Goal: Task Accomplishment & Management: Manage account settings

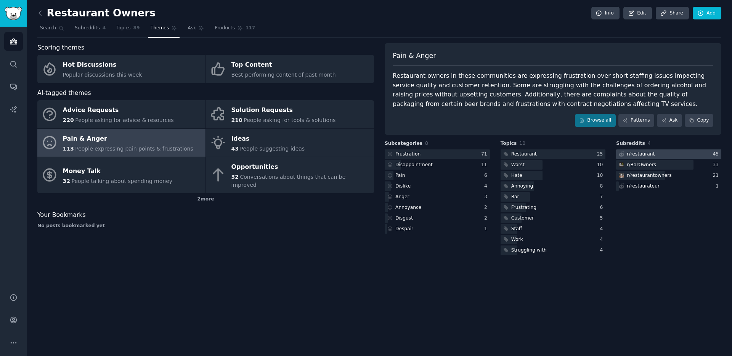
click at [645, 157] on div "r/ restaurant" at bounding box center [641, 154] width 28 height 7
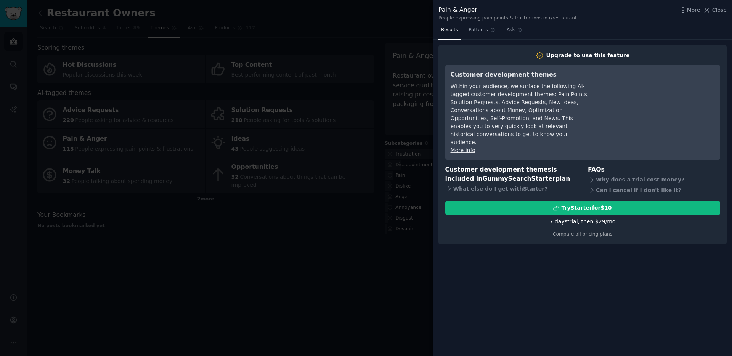
click at [325, 252] on div at bounding box center [366, 178] width 732 height 356
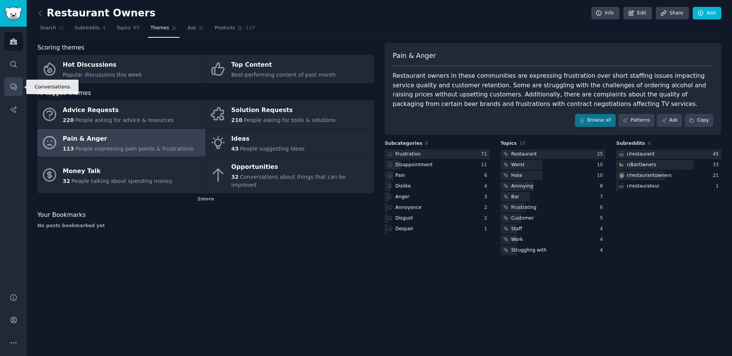
click at [15, 88] on icon "Sidebar" at bounding box center [13, 87] width 6 height 6
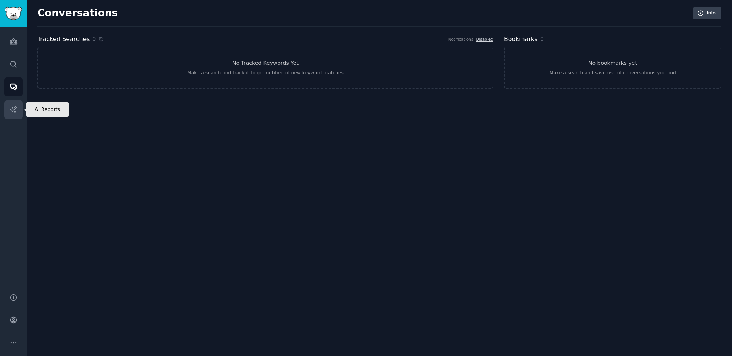
click at [12, 112] on icon "Sidebar" at bounding box center [14, 110] width 8 height 8
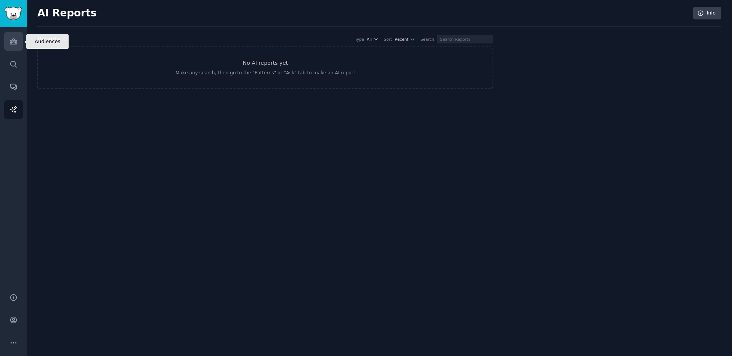
click at [14, 43] on icon "Sidebar" at bounding box center [14, 41] width 8 height 8
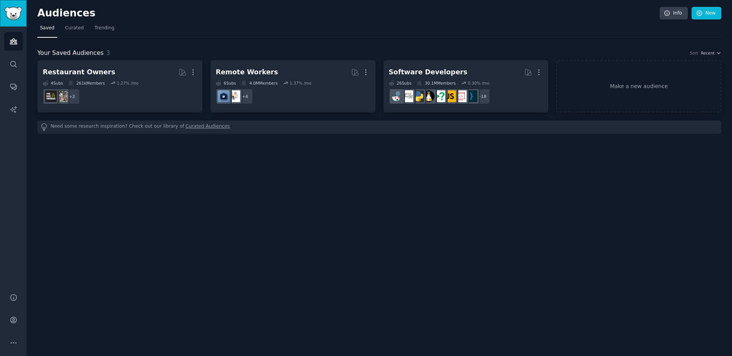
click at [14, 14] on img "Sidebar" at bounding box center [14, 13] width 18 height 13
click at [11, 18] on img "Sidebar" at bounding box center [14, 13] width 18 height 13
click at [13, 19] on img "Sidebar" at bounding box center [14, 13] width 18 height 13
click at [13, 12] on img "Sidebar" at bounding box center [14, 13] width 18 height 13
click at [61, 11] on h2 "Audiences" at bounding box center [348, 13] width 622 height 12
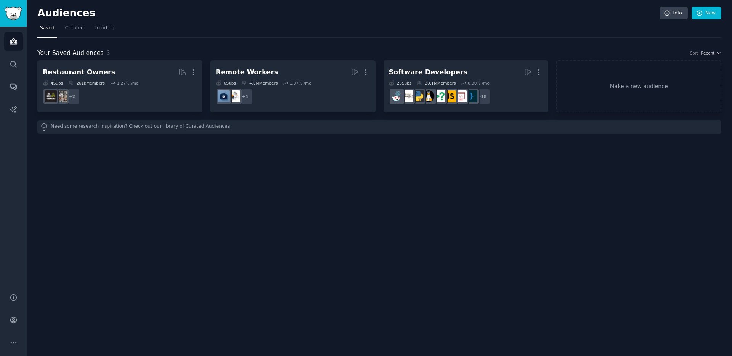
click at [27, 18] on div "Audiences Info New Saved Curated Trending Your Saved Audiences 3 Sort Recent Re…" at bounding box center [379, 178] width 705 height 356
click at [18, 21] on link "Sidebar" at bounding box center [13, 13] width 27 height 27
click at [71, 27] on span "Curated" at bounding box center [74, 28] width 19 height 7
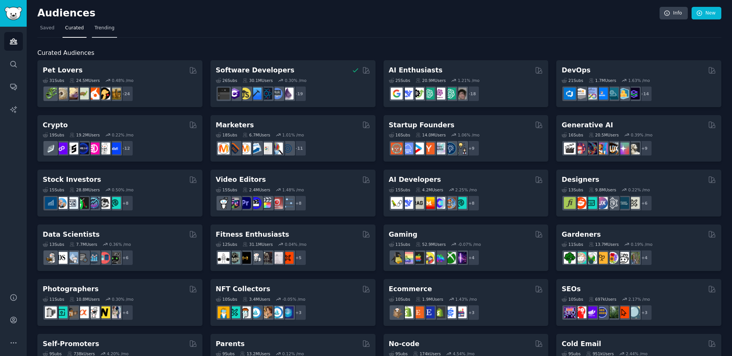
click at [102, 29] on span "Trending" at bounding box center [105, 28] width 20 height 7
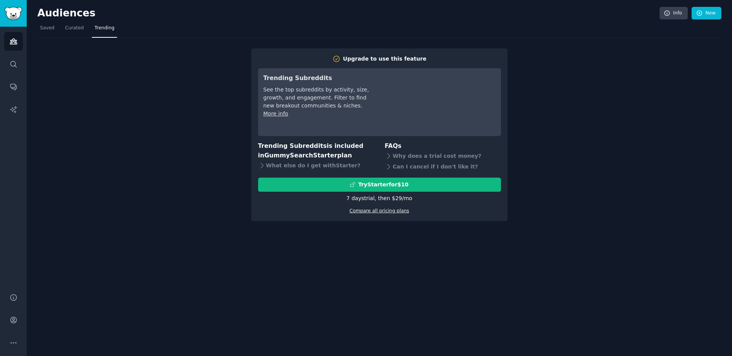
click at [382, 211] on link "Compare all pricing plans" at bounding box center [379, 210] width 59 height 5
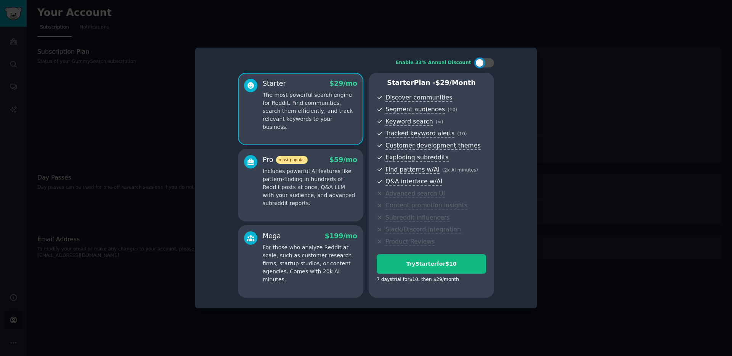
click at [572, 95] on div at bounding box center [366, 178] width 732 height 356
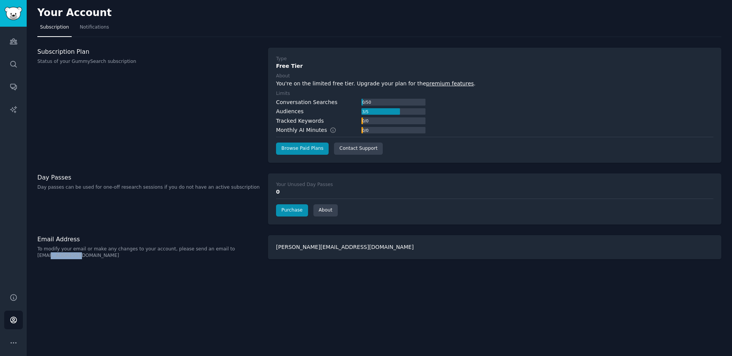
drag, startPoint x: 82, startPoint y: 256, endPoint x: 52, endPoint y: 257, distance: 30.1
click at [52, 257] on p "To modify your email or make any changes to your account, please send an email …" at bounding box center [148, 252] width 223 height 13
copy p "gummysearch"
